Goal: Task Accomplishment & Management: Complete application form

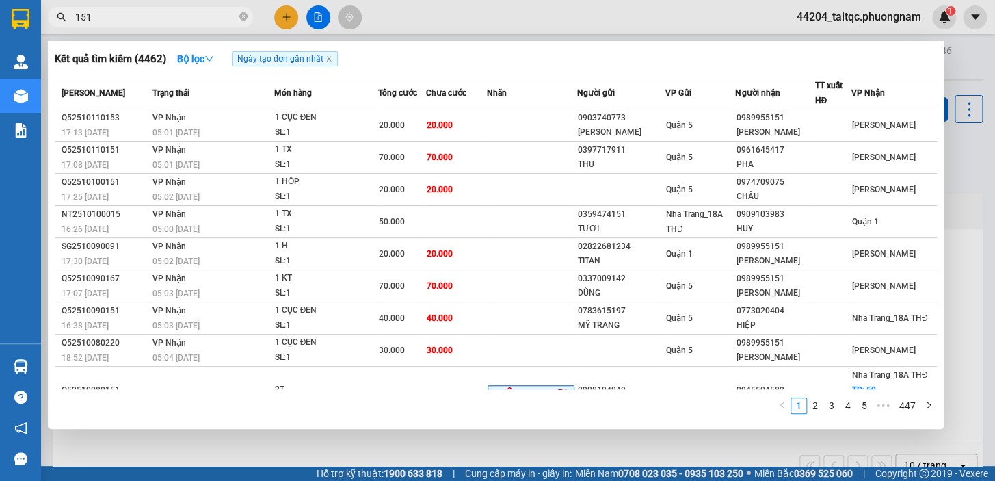
type input "151"
click at [244, 19] on icon "close-circle" at bounding box center [243, 16] width 8 height 8
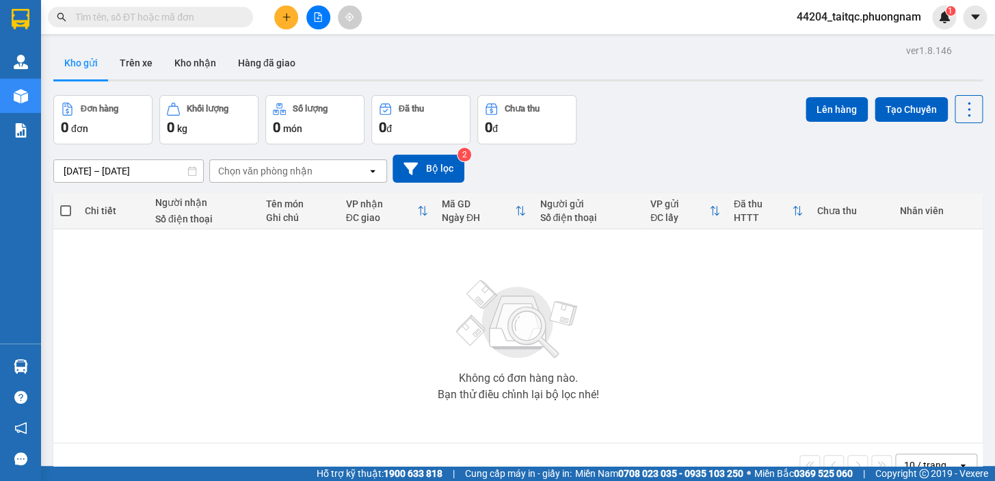
click at [110, 14] on input "text" at bounding box center [155, 17] width 161 height 15
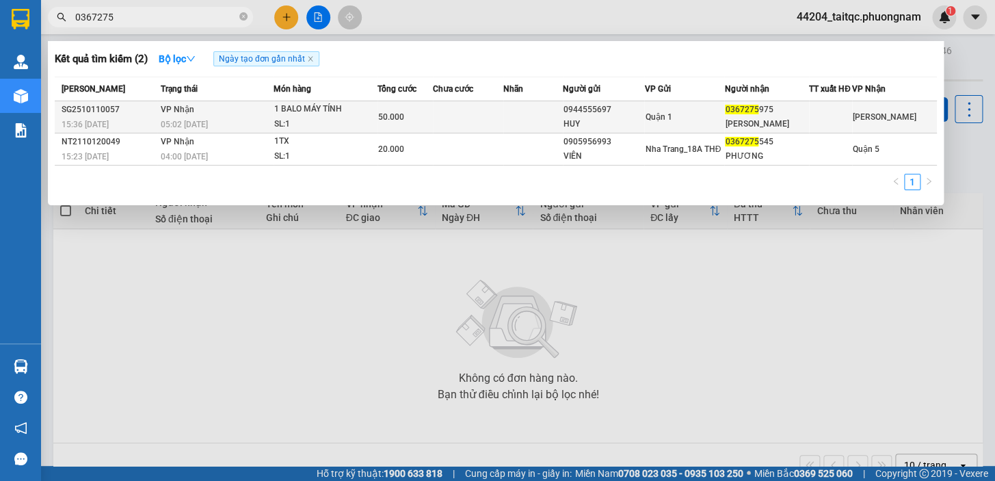
type input "0367275"
click at [421, 124] on div "50.000" at bounding box center [405, 116] width 54 height 15
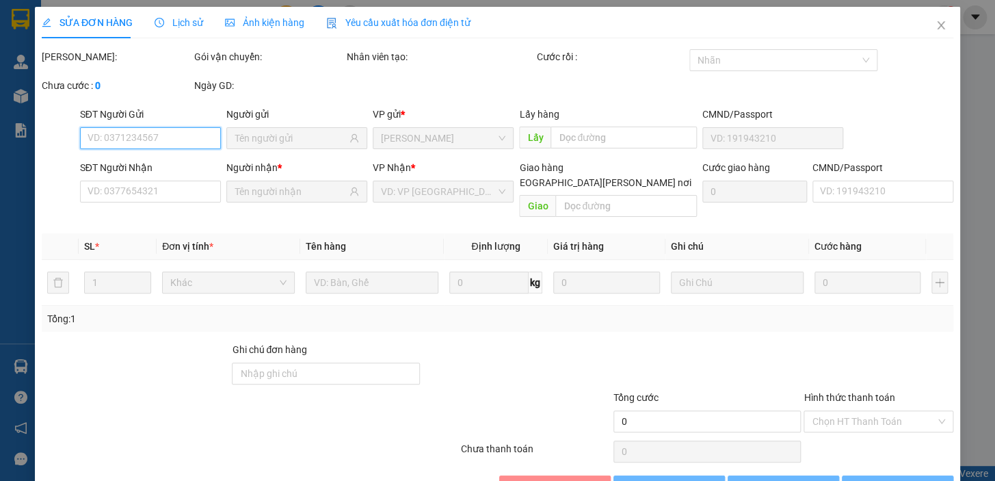
type input "0944555697"
type input "HUY"
type input "0367275975"
type input "[PERSON_NAME]"
type input "50.000"
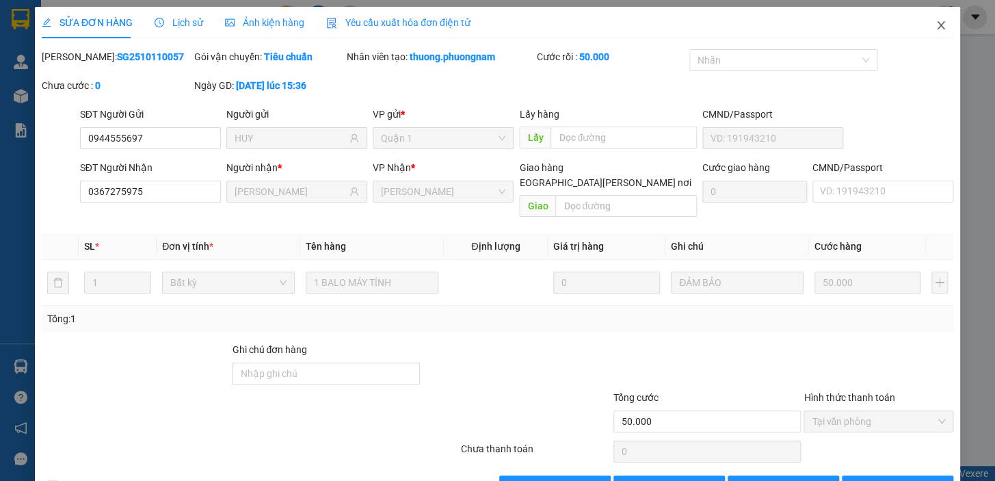
click at [937, 27] on icon "close" at bounding box center [941, 25] width 8 height 8
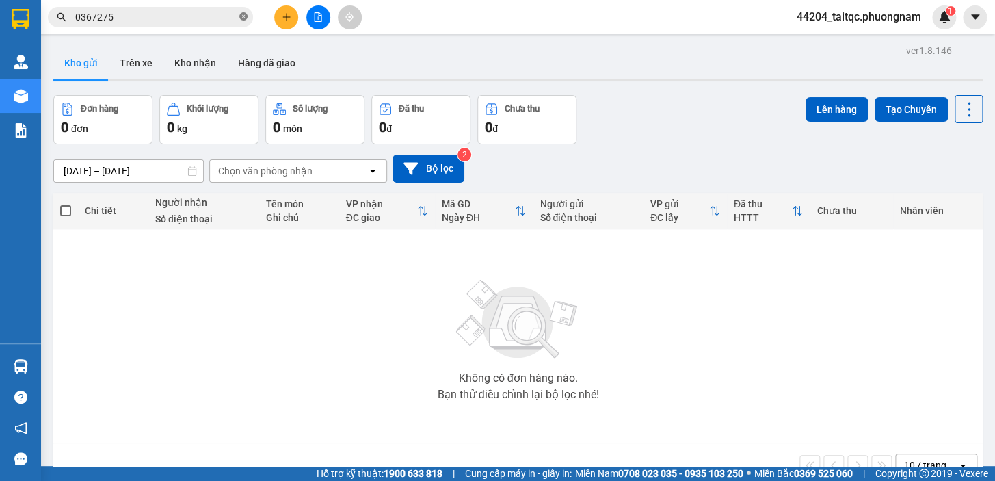
click at [246, 14] on icon "close-circle" at bounding box center [243, 16] width 8 height 8
